Goal: Task Accomplishment & Management: Complete application form

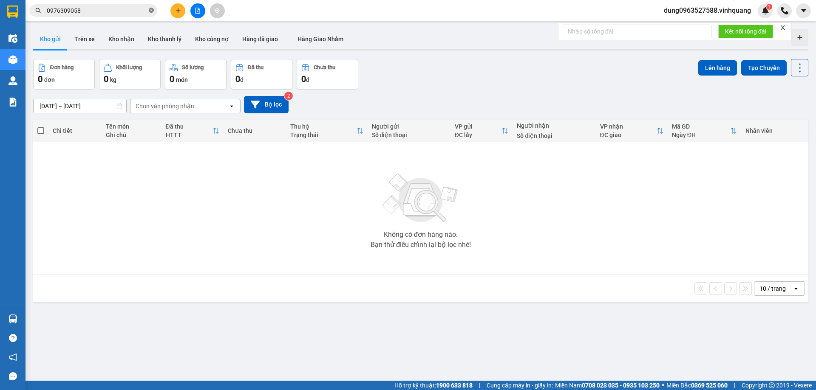
click at [151, 12] on icon "close-circle" at bounding box center [151, 10] width 5 height 5
click at [139, 13] on input "text" at bounding box center [97, 10] width 100 height 9
paste input "0984110248"
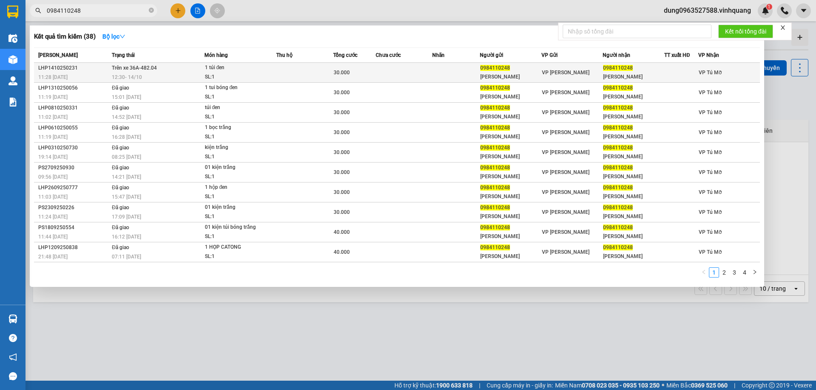
type input "0984110248"
click at [178, 72] on td "Trên xe 36A-482.04 12:30 [DATE]" at bounding box center [157, 73] width 95 height 20
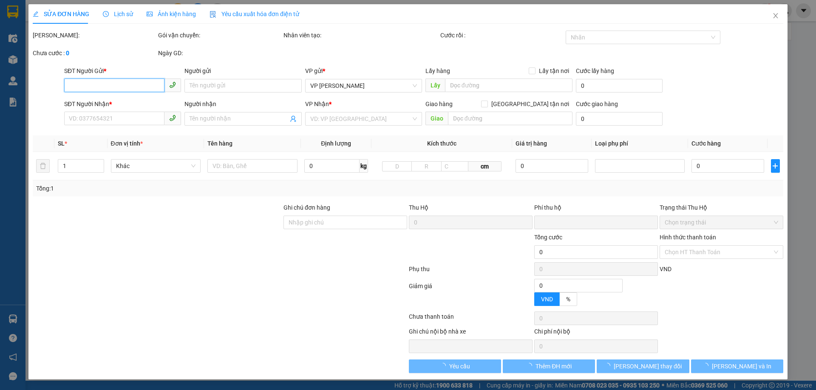
type input "0984110248"
type input "[PERSON_NAME]"
type input "0984110248"
type input "[PERSON_NAME]"
type input "0"
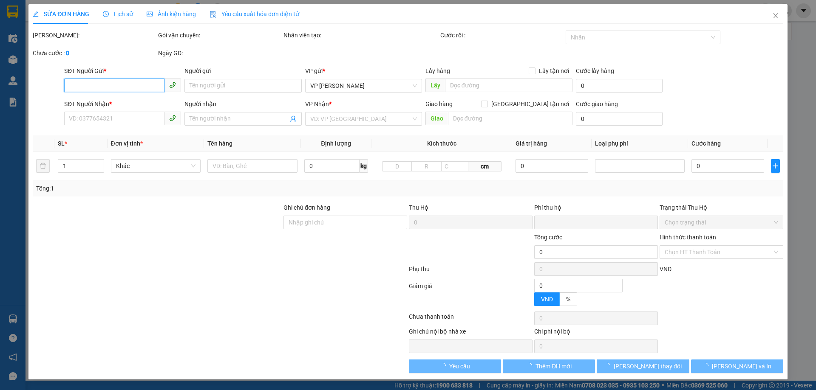
type input "30.000"
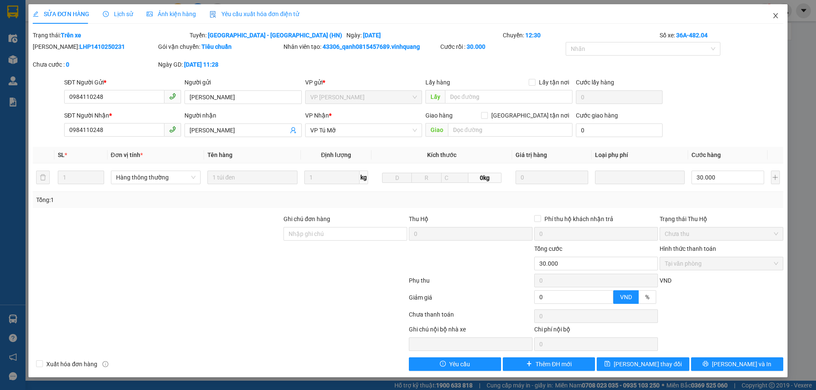
click at [775, 15] on icon "close" at bounding box center [775, 15] width 5 height 5
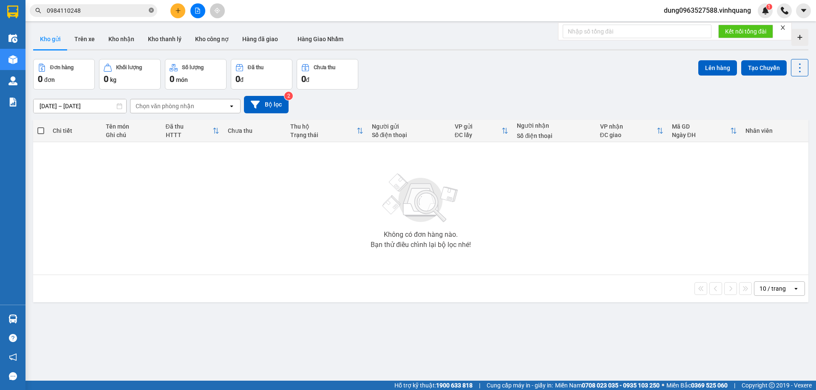
click at [151, 10] on icon "close-circle" at bounding box center [151, 10] width 5 height 5
click at [138, 12] on input "text" at bounding box center [97, 10] width 100 height 9
paste input "0929033636"
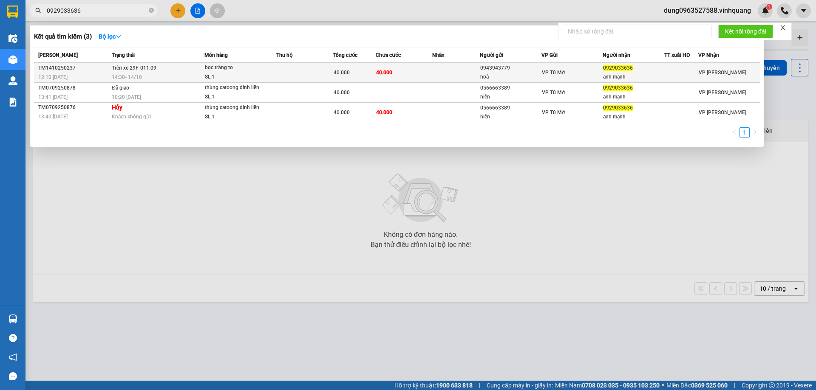
type input "0929033636"
click at [153, 73] on div "14:30 [DATE]" at bounding box center [158, 77] width 92 height 9
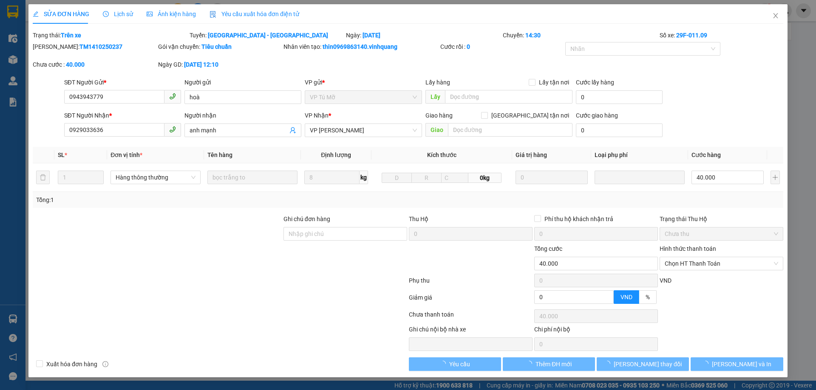
type input "0943943779"
type input "hoà"
type input "0929033636"
type input "anh mạnh"
type input "0"
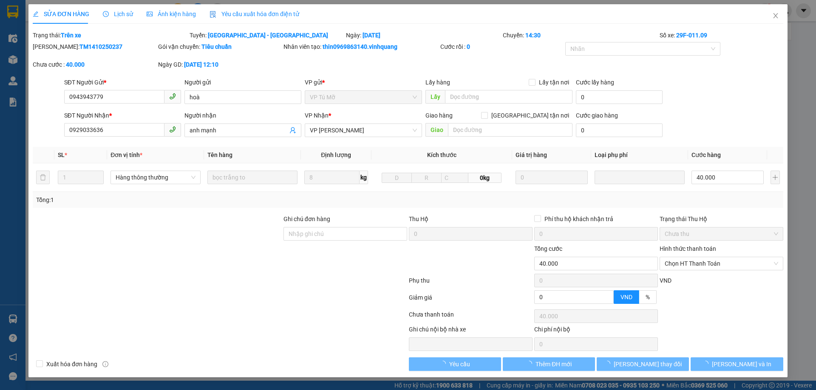
type input "40.000"
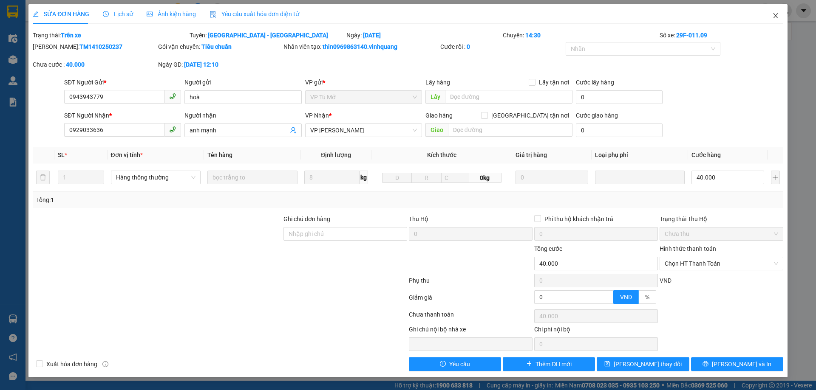
click at [778, 18] on icon "close" at bounding box center [775, 15] width 7 height 7
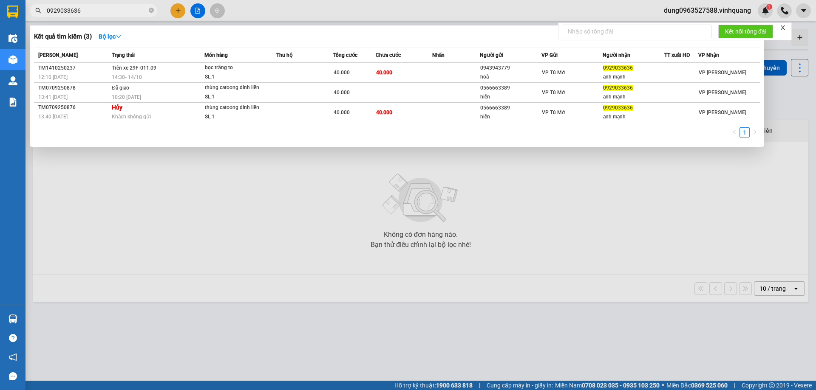
click at [111, 12] on input "0929033636" at bounding box center [97, 10] width 100 height 9
click at [150, 11] on icon "close-circle" at bounding box center [151, 10] width 5 height 5
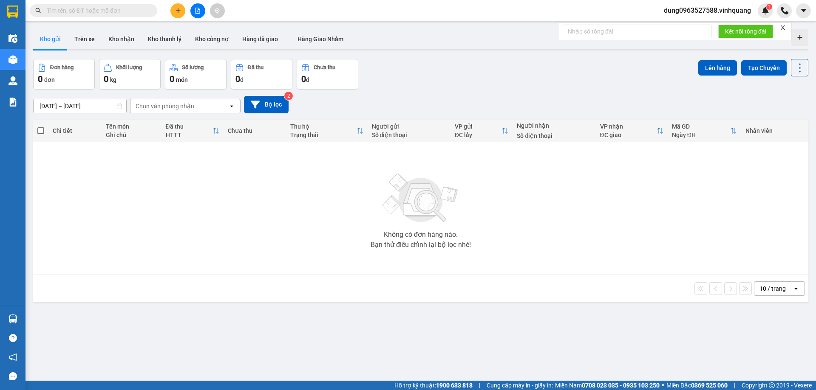
click at [144, 11] on input "text" at bounding box center [97, 10] width 100 height 9
paste input "0978764143"
type input "0978764143"
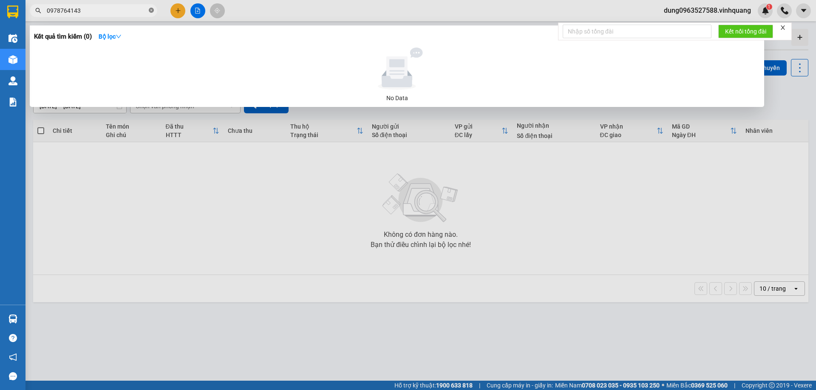
click at [152, 11] on icon "close-circle" at bounding box center [151, 10] width 5 height 5
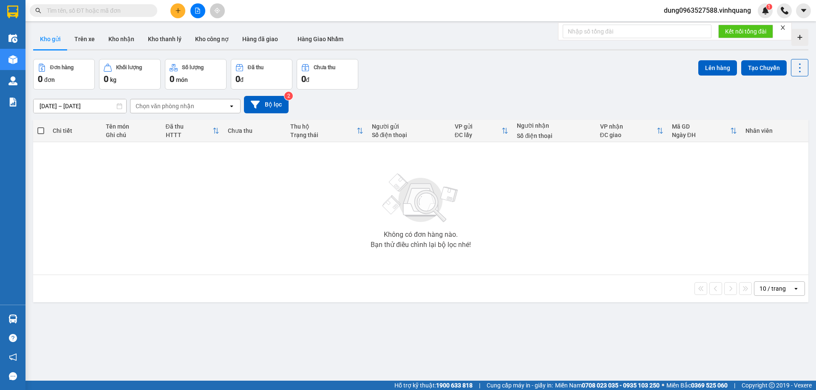
click at [85, 11] on input "text" at bounding box center [97, 10] width 100 height 9
paste input "0943943322"
type input "0943943322"
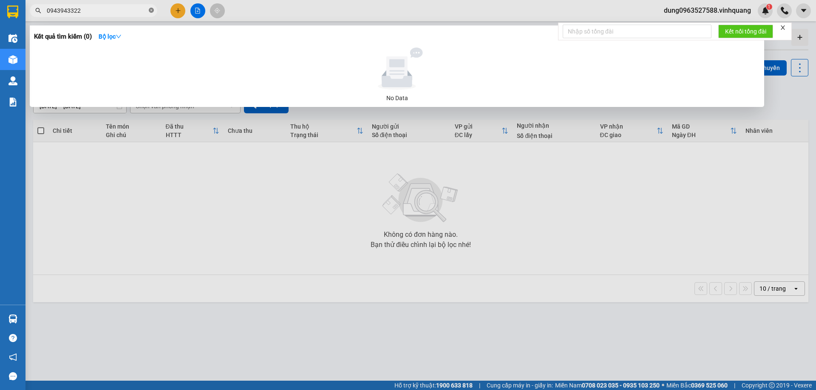
click at [150, 10] on icon "close-circle" at bounding box center [151, 10] width 5 height 5
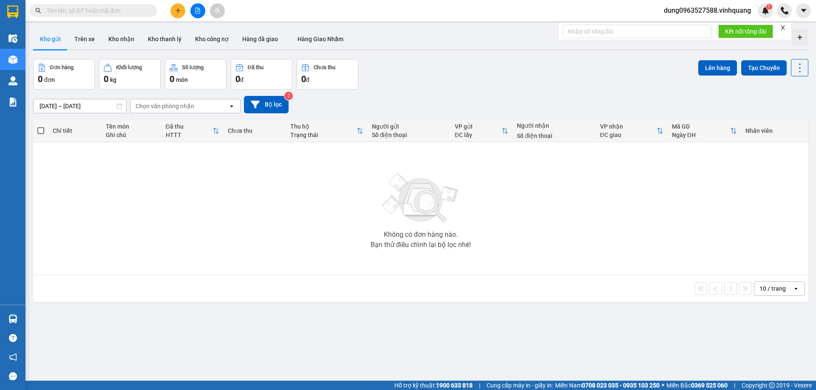
click at [110, 12] on input "text" at bounding box center [97, 10] width 100 height 9
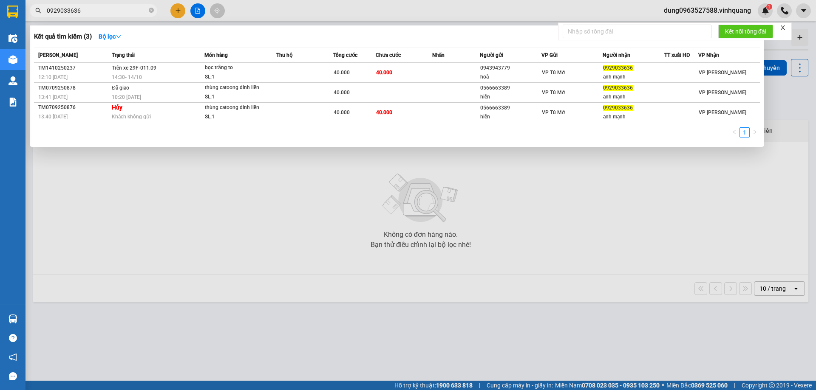
type input "0929033636"
click at [152, 12] on icon "close-circle" at bounding box center [151, 10] width 5 height 5
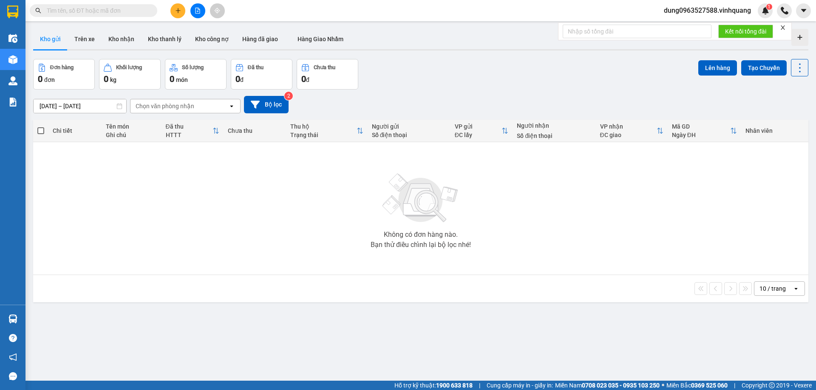
click at [123, 11] on input "text" at bounding box center [97, 10] width 100 height 9
paste input "0941294145"
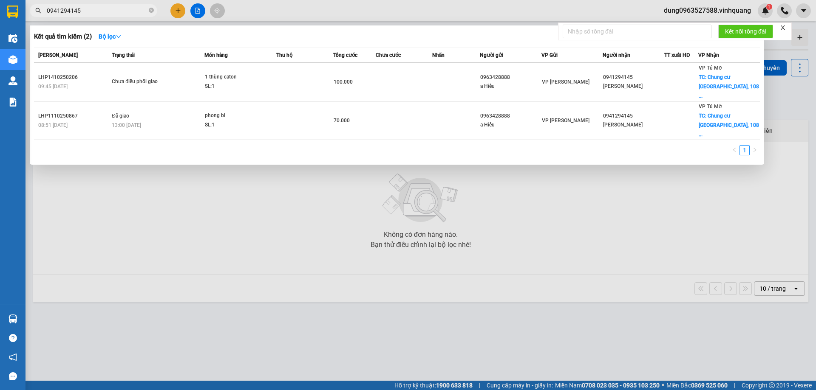
type input "0941294145"
click at [152, 12] on icon "close-circle" at bounding box center [151, 10] width 5 height 5
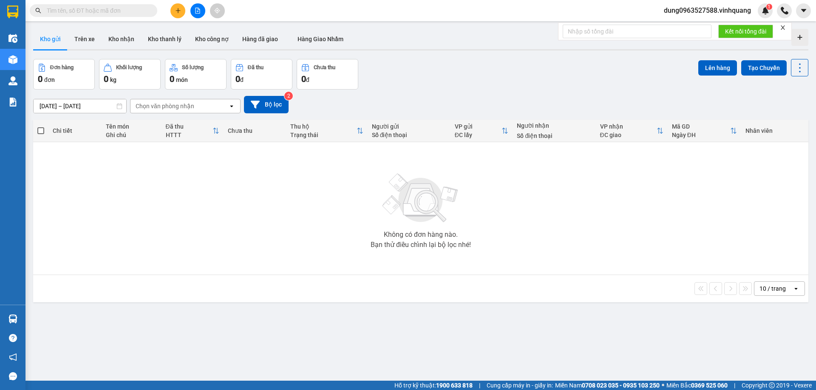
click at [127, 10] on input "text" at bounding box center [97, 10] width 100 height 9
paste input "0333313785"
type input "0333313785"
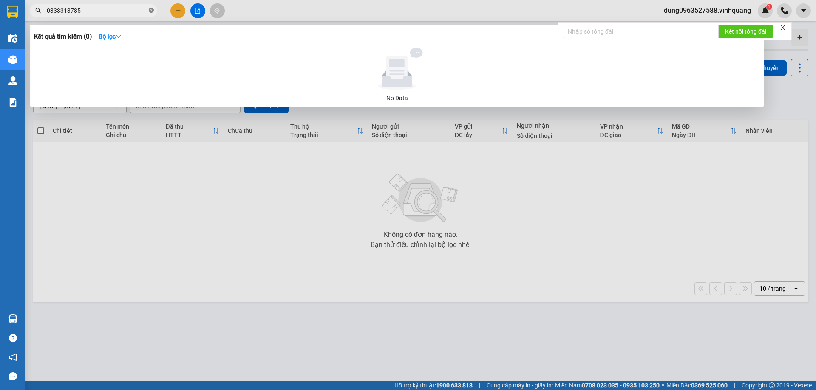
click at [152, 10] on icon "close-circle" at bounding box center [151, 10] width 5 height 5
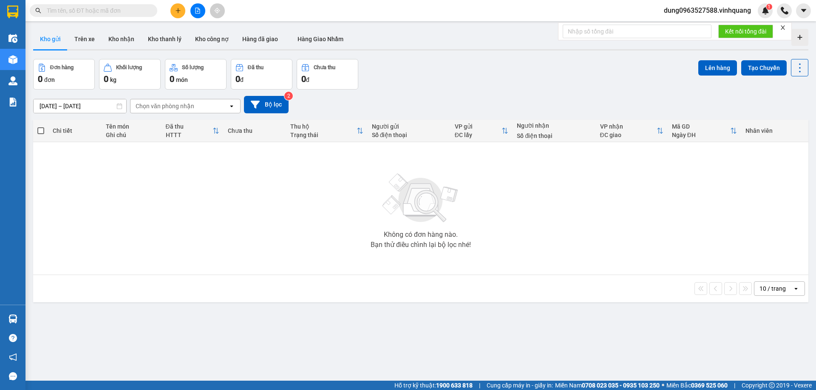
click at [114, 10] on input "text" at bounding box center [97, 10] width 100 height 9
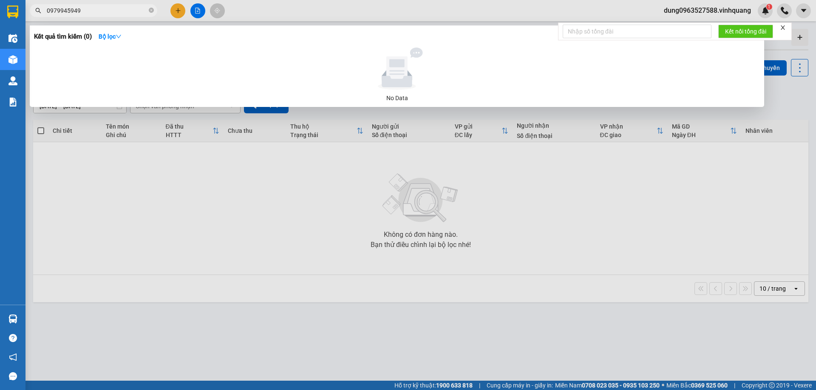
click at [75, 8] on input "0979945949" at bounding box center [97, 10] width 100 height 9
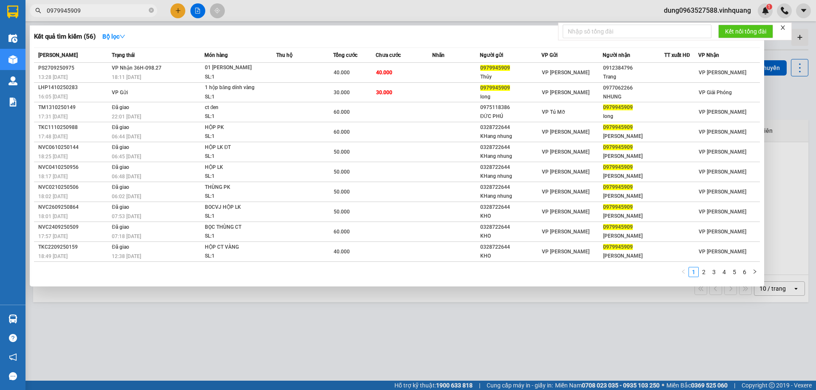
type input "0979945909"
click at [785, 27] on icon "close" at bounding box center [782, 28] width 6 height 6
click at [560, 345] on div at bounding box center [408, 195] width 816 height 390
